Goal: Information Seeking & Learning: Learn about a topic

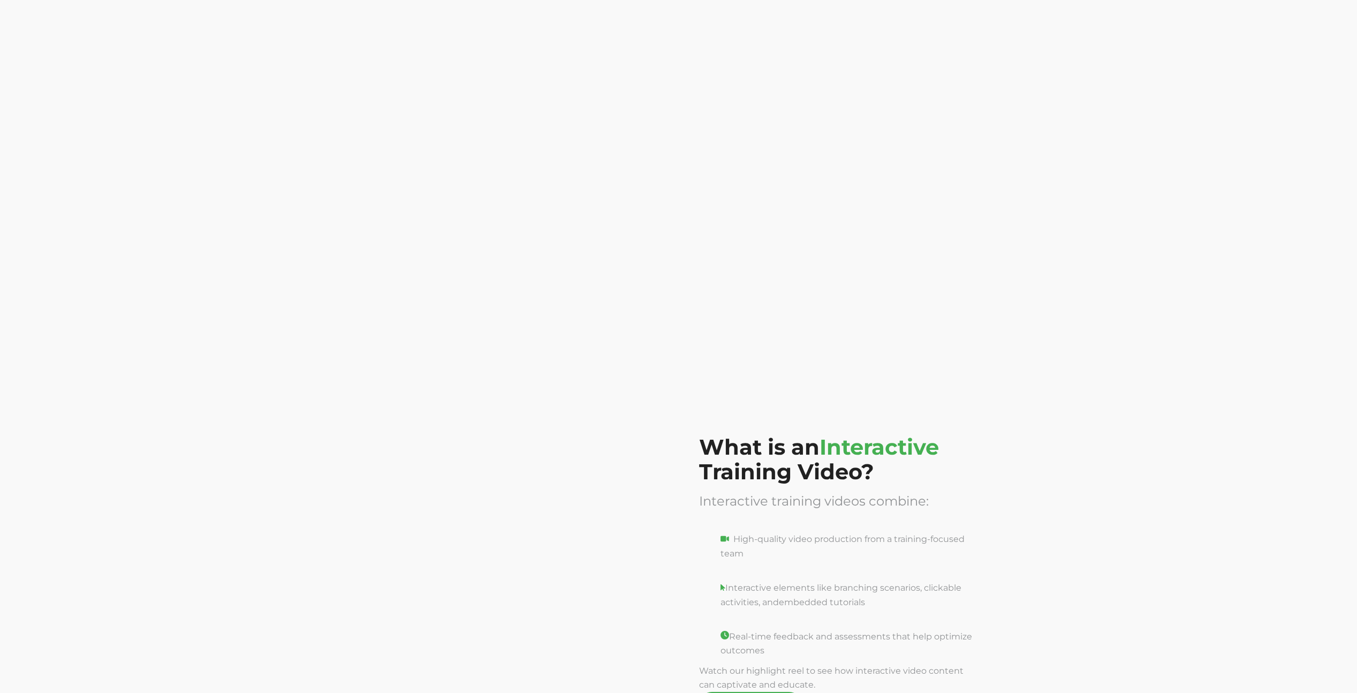
scroll to position [526, 0]
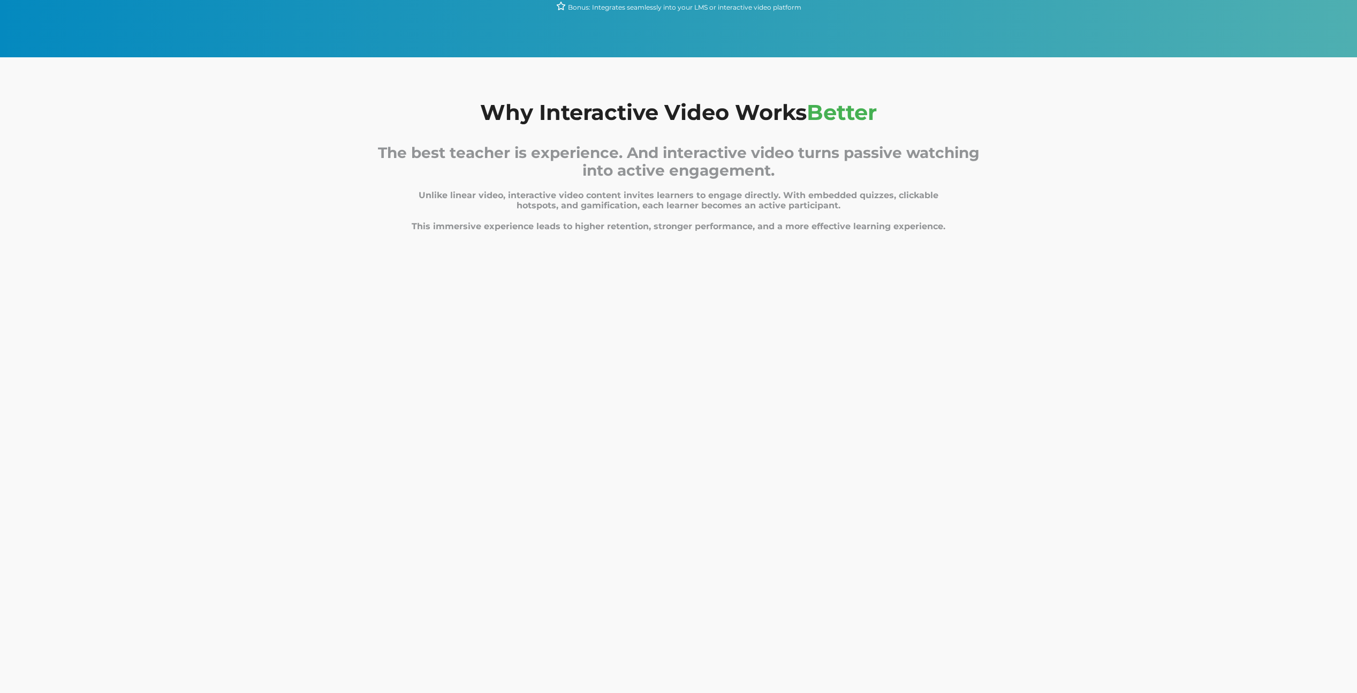
click at [710, 226] on span "The best teacher is experience. And interactive video turns passive watching in…" at bounding box center [679, 190] width 602 height 81
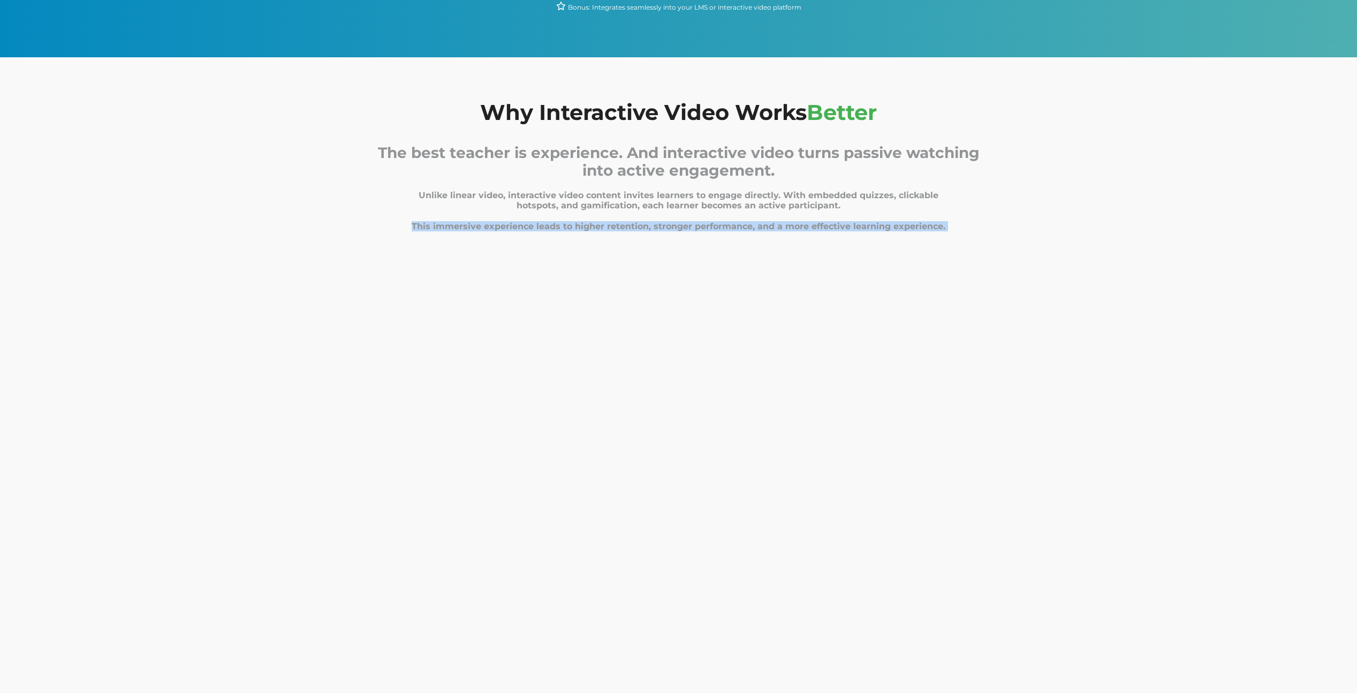
click at [710, 226] on span "The best teacher is experience. And interactive video turns passive watching in…" at bounding box center [679, 190] width 602 height 81
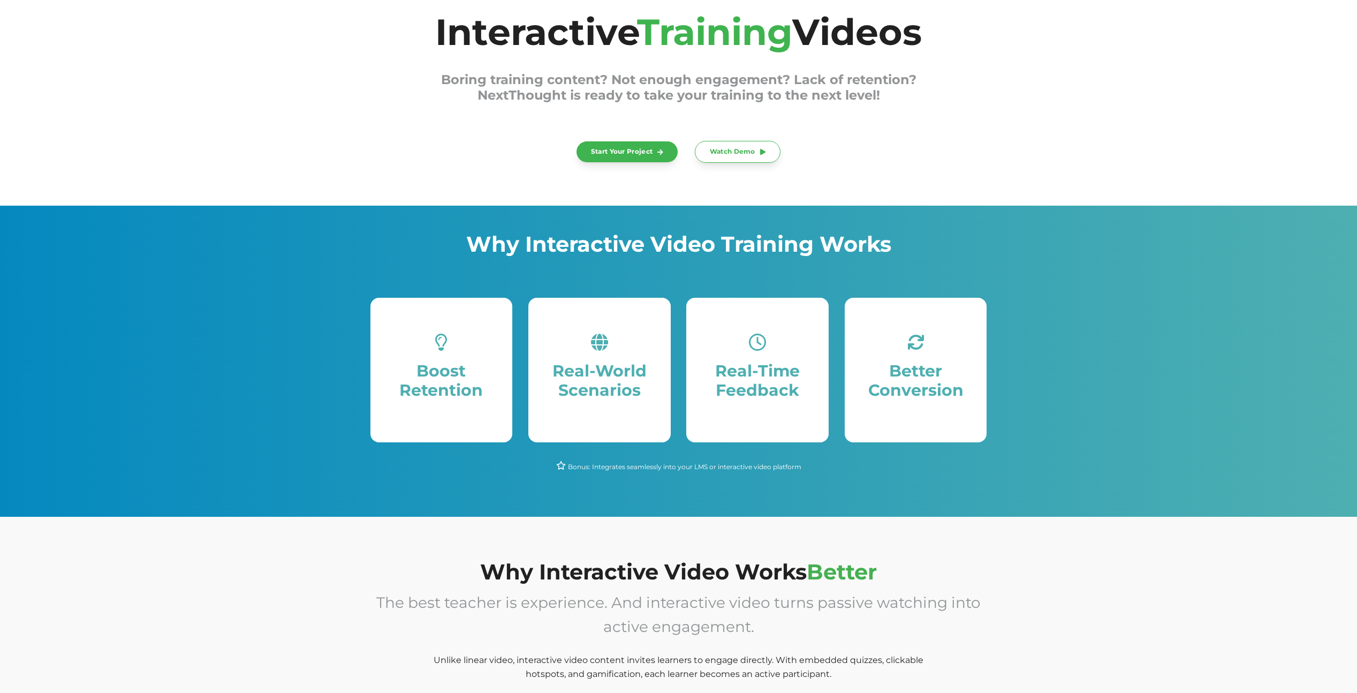
scroll to position [65, 0]
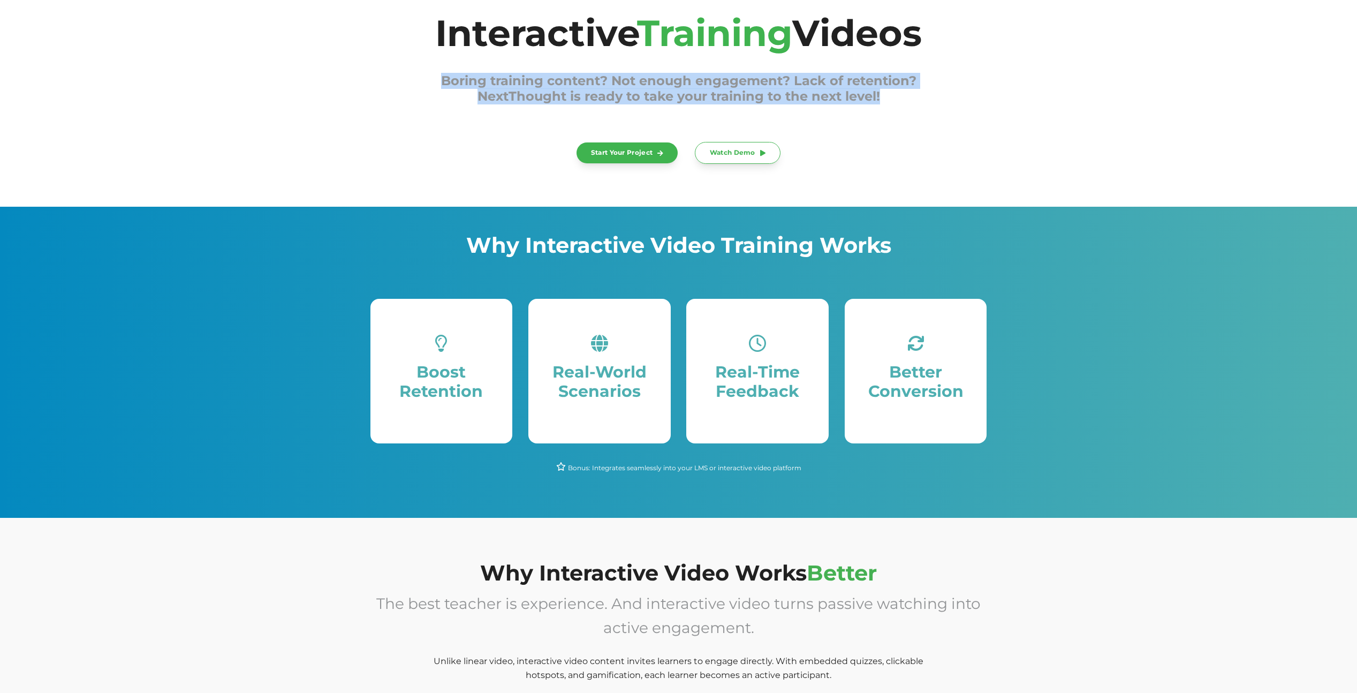
drag, startPoint x: 889, startPoint y: 93, endPoint x: 431, endPoint y: 80, distance: 457.9
click at [431, 80] on h3 "Boring training content? Not enough engagement? Lack of retention? NextThought …" at bounding box center [678, 88] width 617 height 31
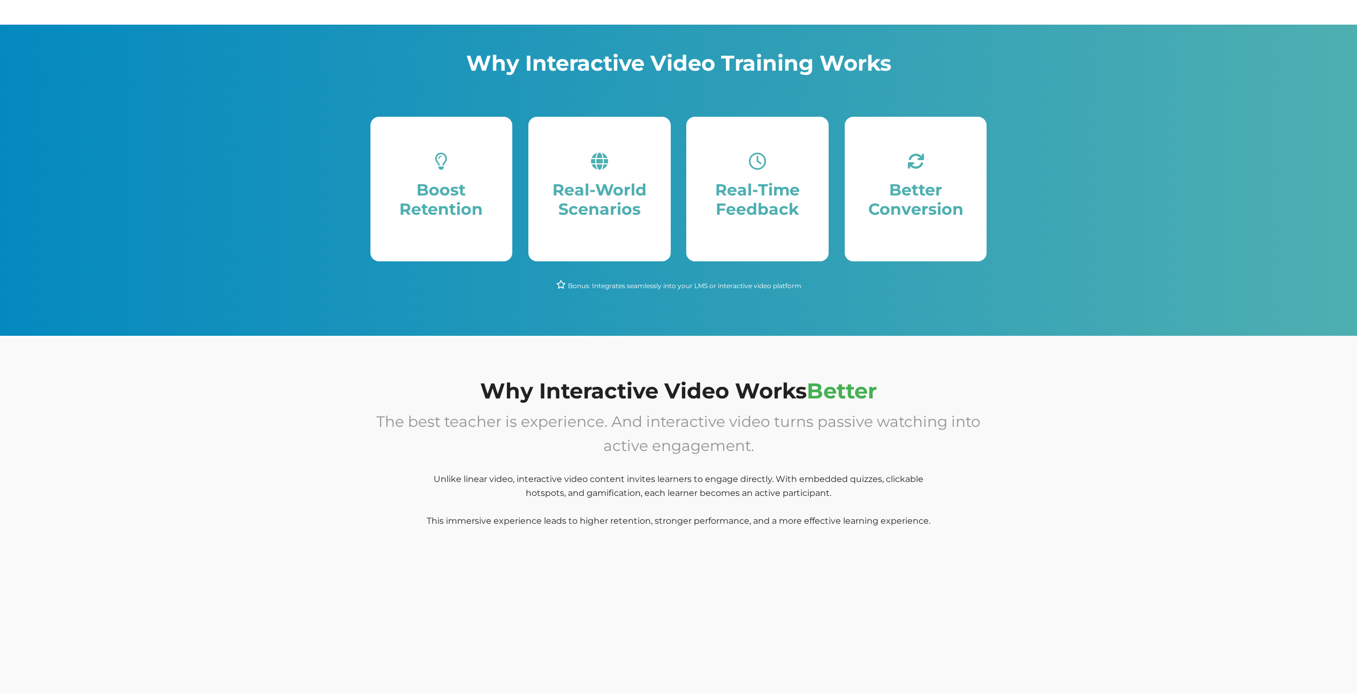
scroll to position [278, 0]
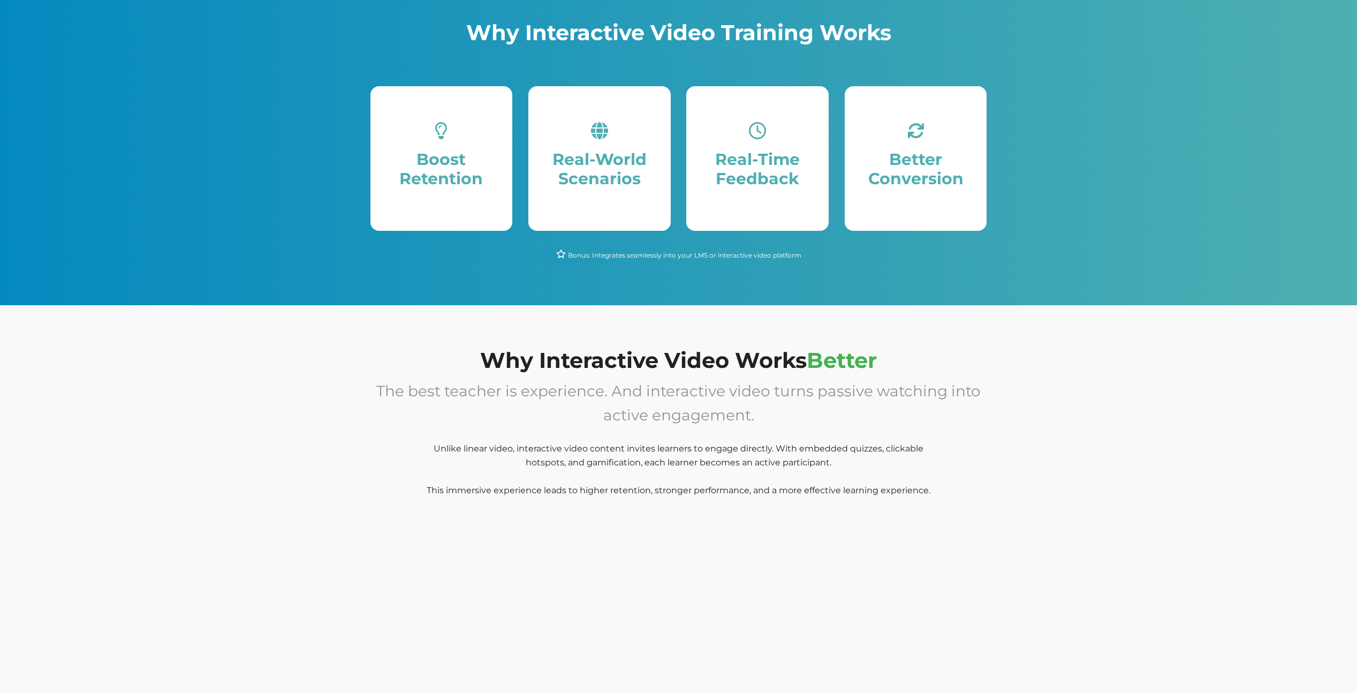
drag, startPoint x: 929, startPoint y: 490, endPoint x: 451, endPoint y: 449, distance: 479.8
click at [452, 450] on span "The best teacher is experience. And interactive video turns passive watching in…" at bounding box center [678, 441] width 604 height 107
click at [450, 449] on span "Unlike linear video, interactive video content invites learners to engage direc…" at bounding box center [679, 448] width 490 height 10
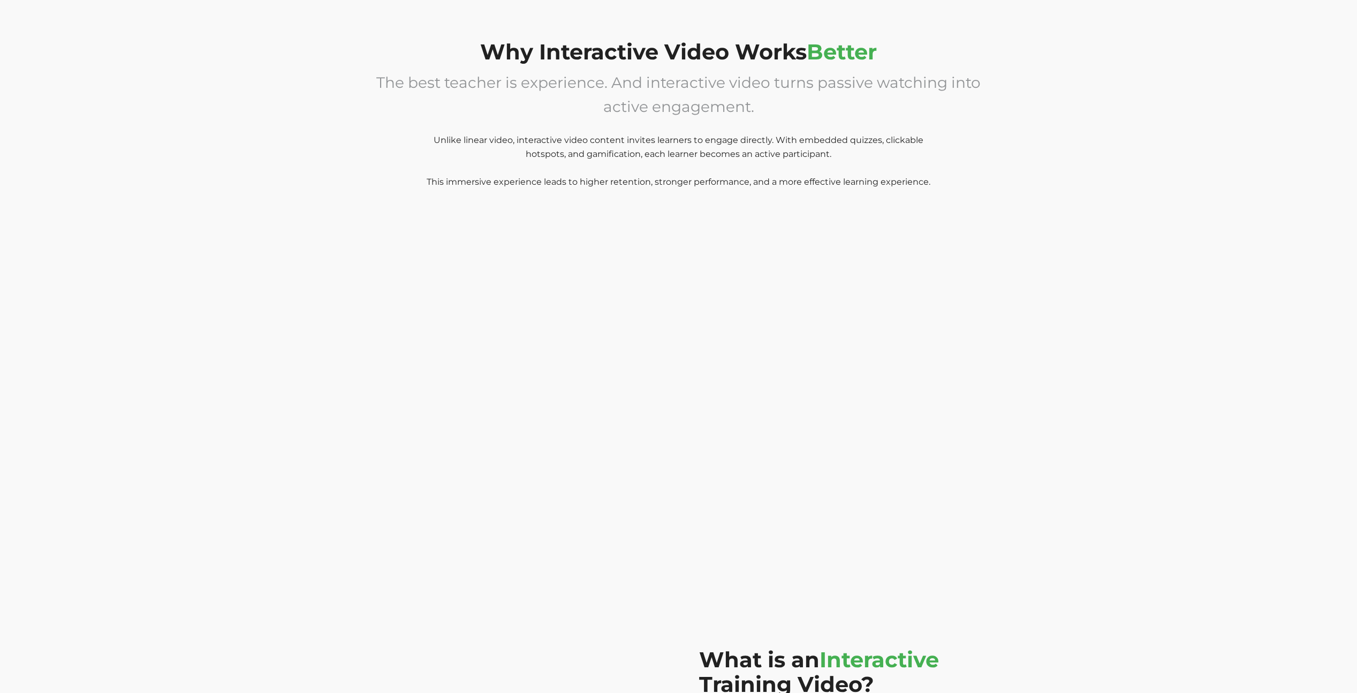
scroll to position [366, 0]
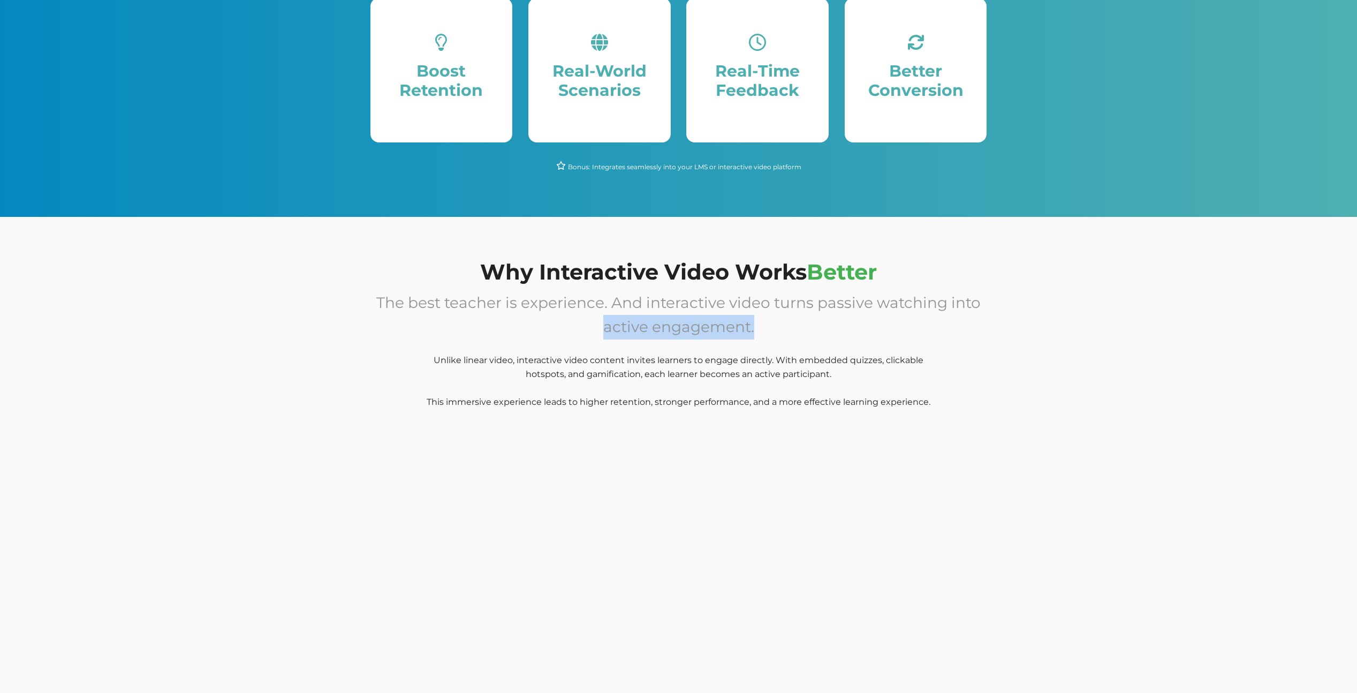
drag, startPoint x: 775, startPoint y: 316, endPoint x: 526, endPoint y: 318, distance: 248.4
click at [526, 318] on p "The best teacher is experience. And interactive video turns passive watching in…" at bounding box center [678, 357] width 617 height 132
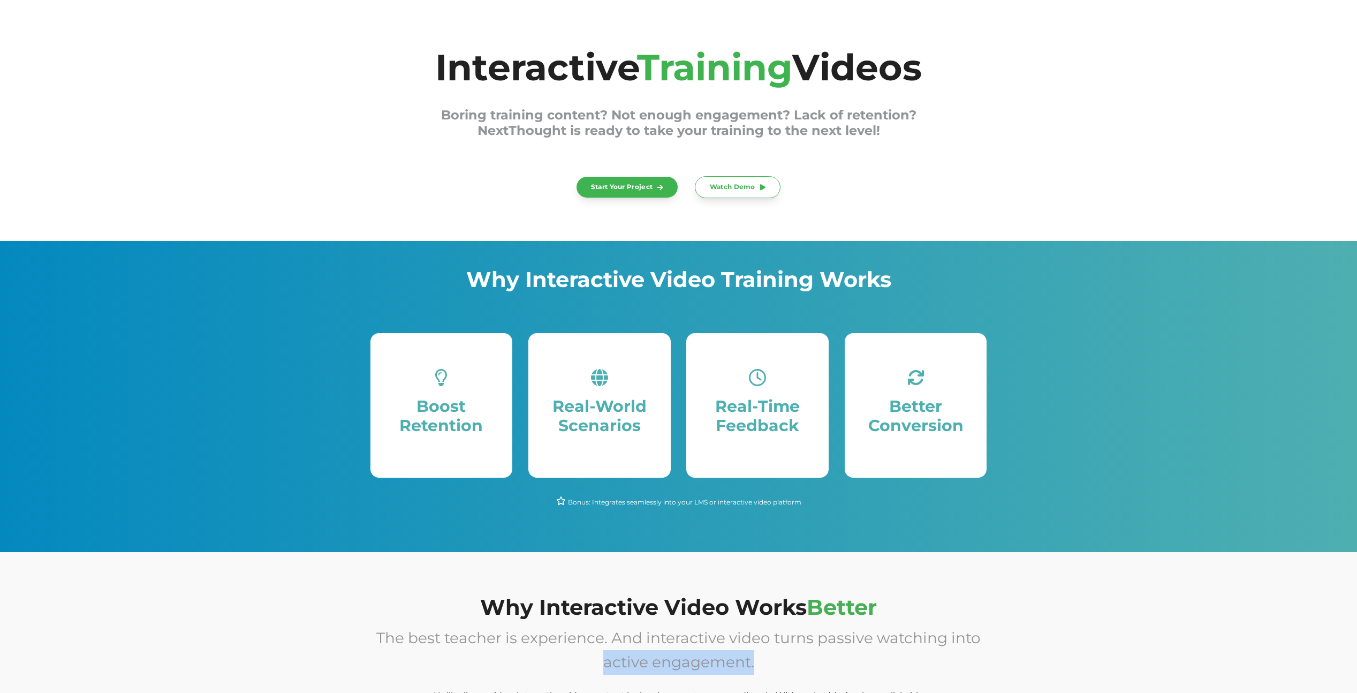
scroll to position [0, 0]
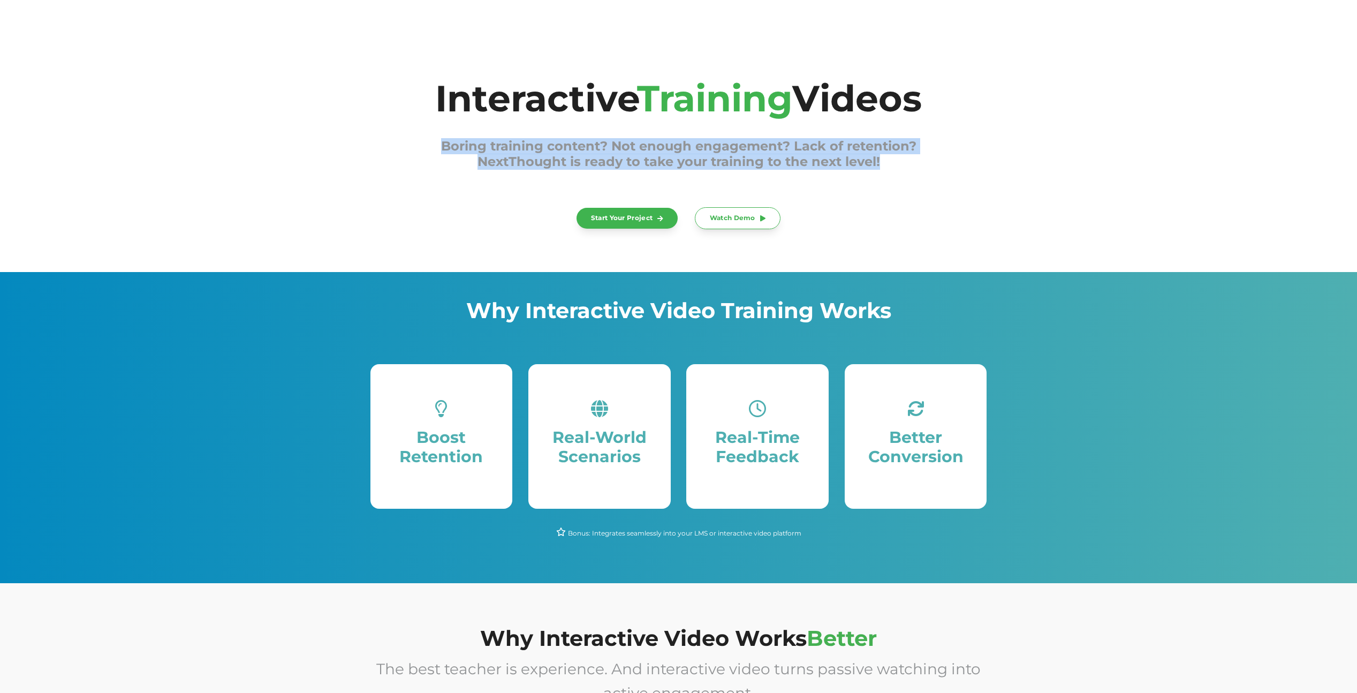
drag, startPoint x: 885, startPoint y: 157, endPoint x: 434, endPoint y: 134, distance: 451.9
click at [437, 135] on span "Interactive Training Videos Boring training content? Not enough engagement? Lac…" at bounding box center [678, 134] width 617 height 112
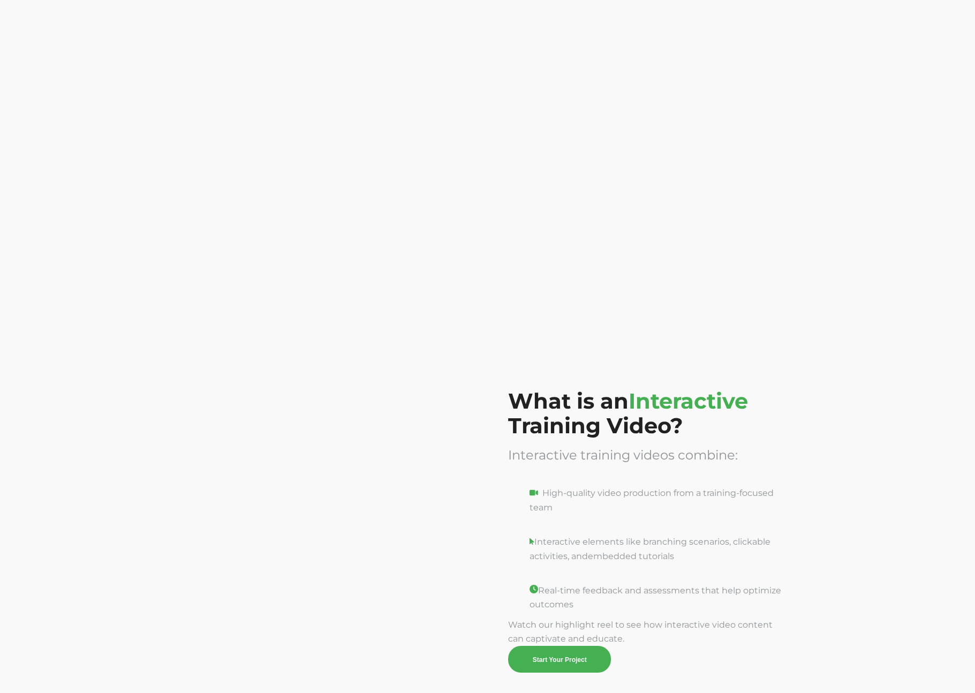
scroll to position [294, 0]
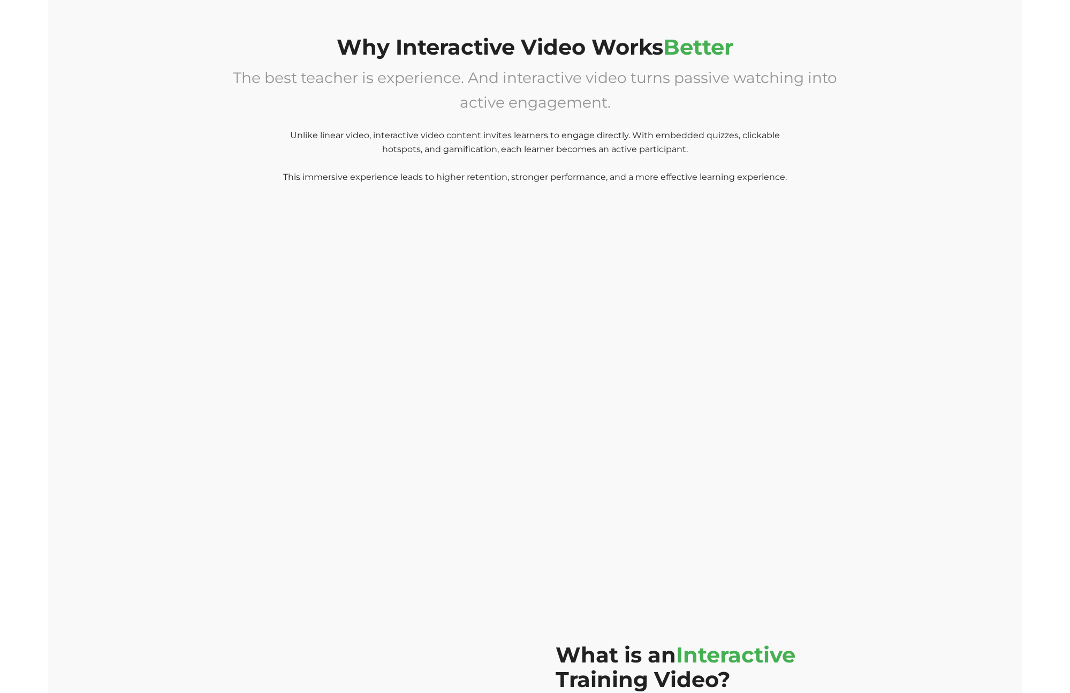
scroll to position [508, 0]
